Goal: Communication & Community: Share content

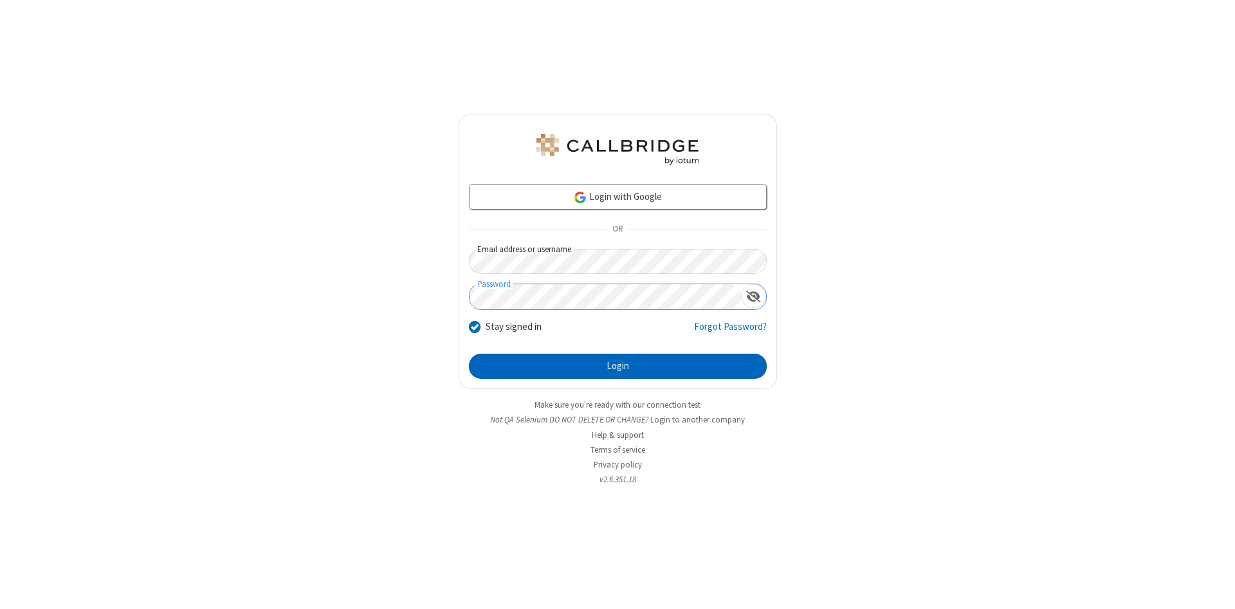
click at [618, 367] on button "Login" at bounding box center [618, 367] width 298 height 26
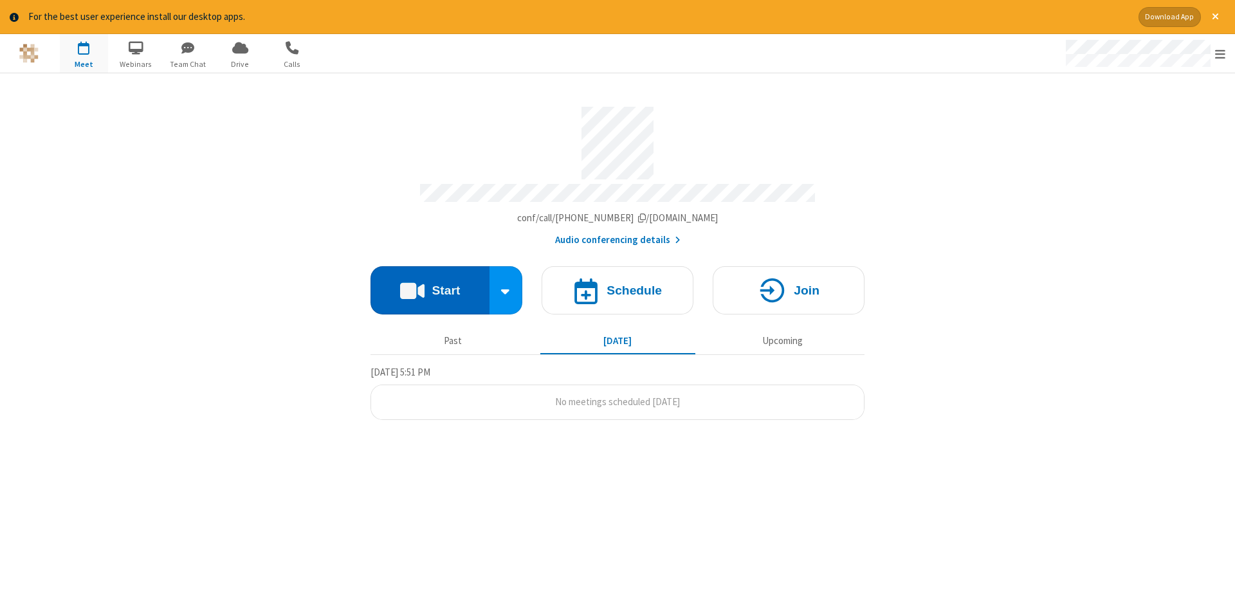
click at [430, 286] on button "Start" at bounding box center [430, 290] width 119 height 48
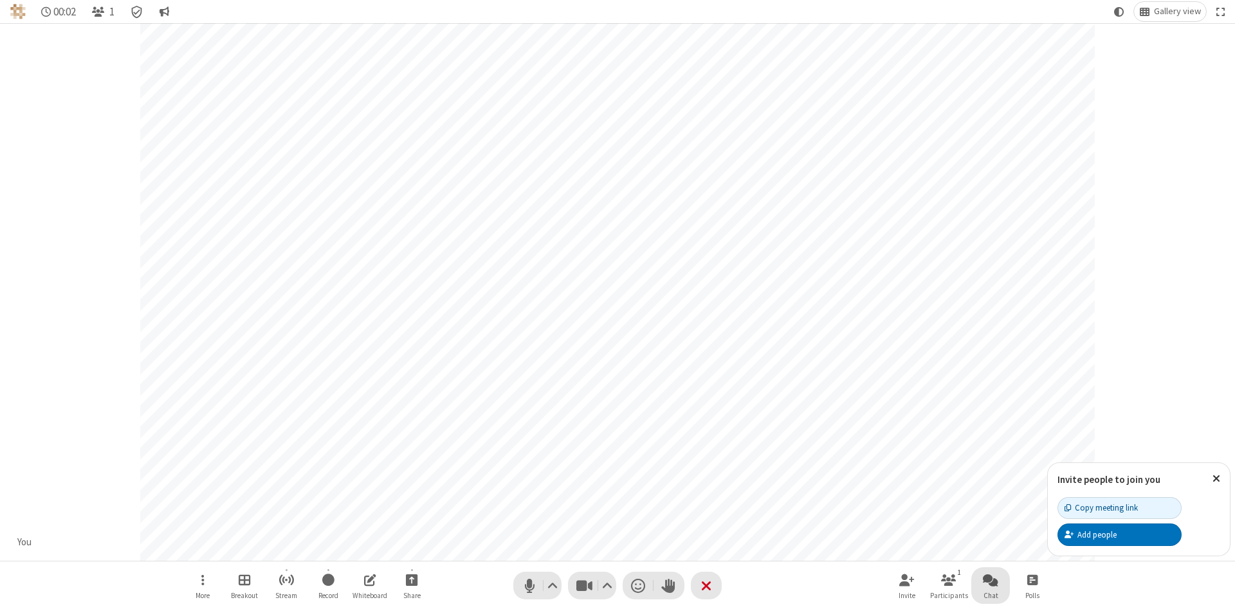
click at [991, 580] on span "Open chat" at bounding box center [990, 580] width 15 height 16
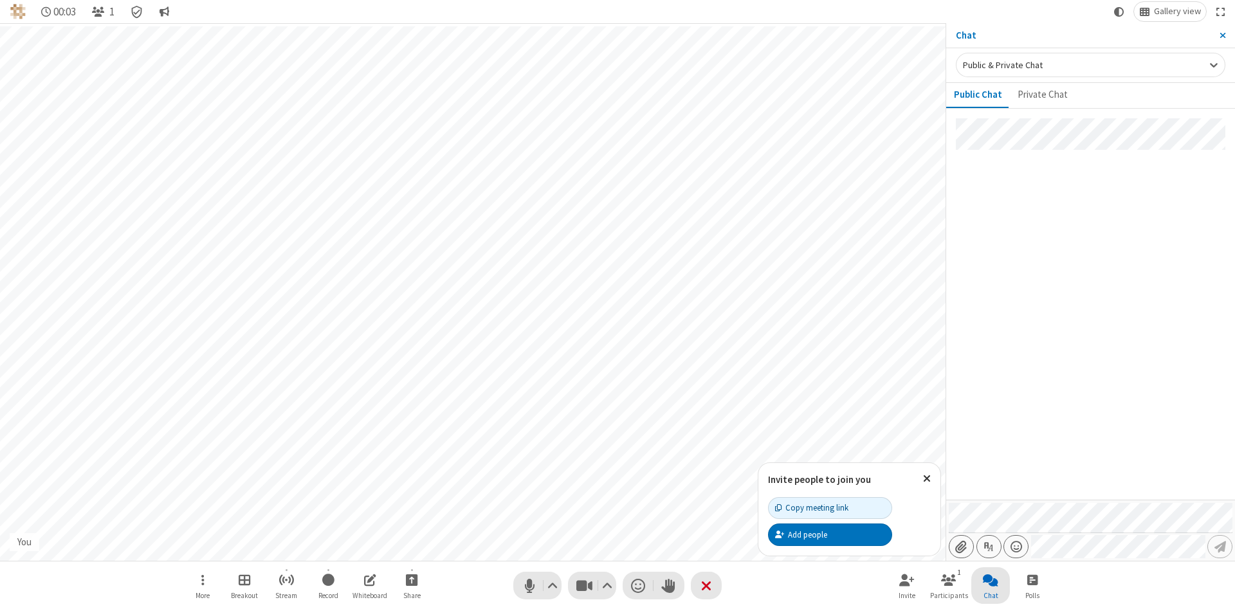
type input "C:\fakepath\doc_test.docx"
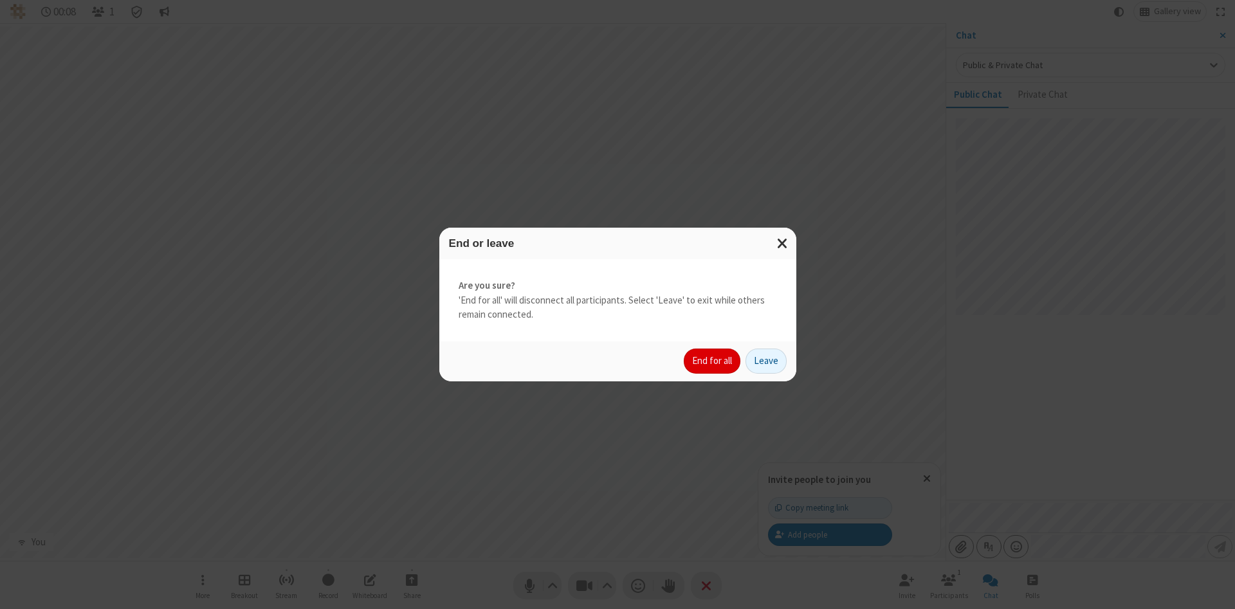
click at [713, 361] on button "End for all" at bounding box center [712, 362] width 57 height 26
